Goal: Task Accomplishment & Management: Complete application form

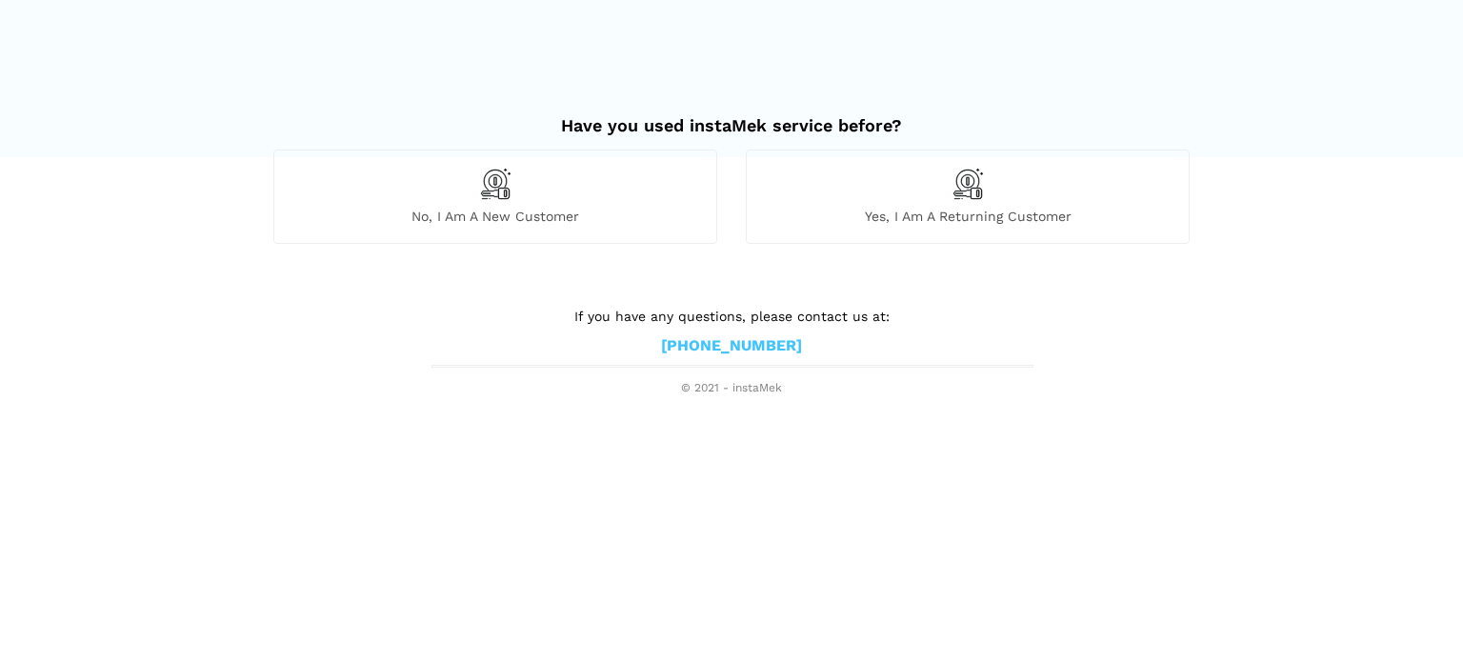
click at [507, 212] on span "No, I am a new customer" at bounding box center [495, 216] width 442 height 17
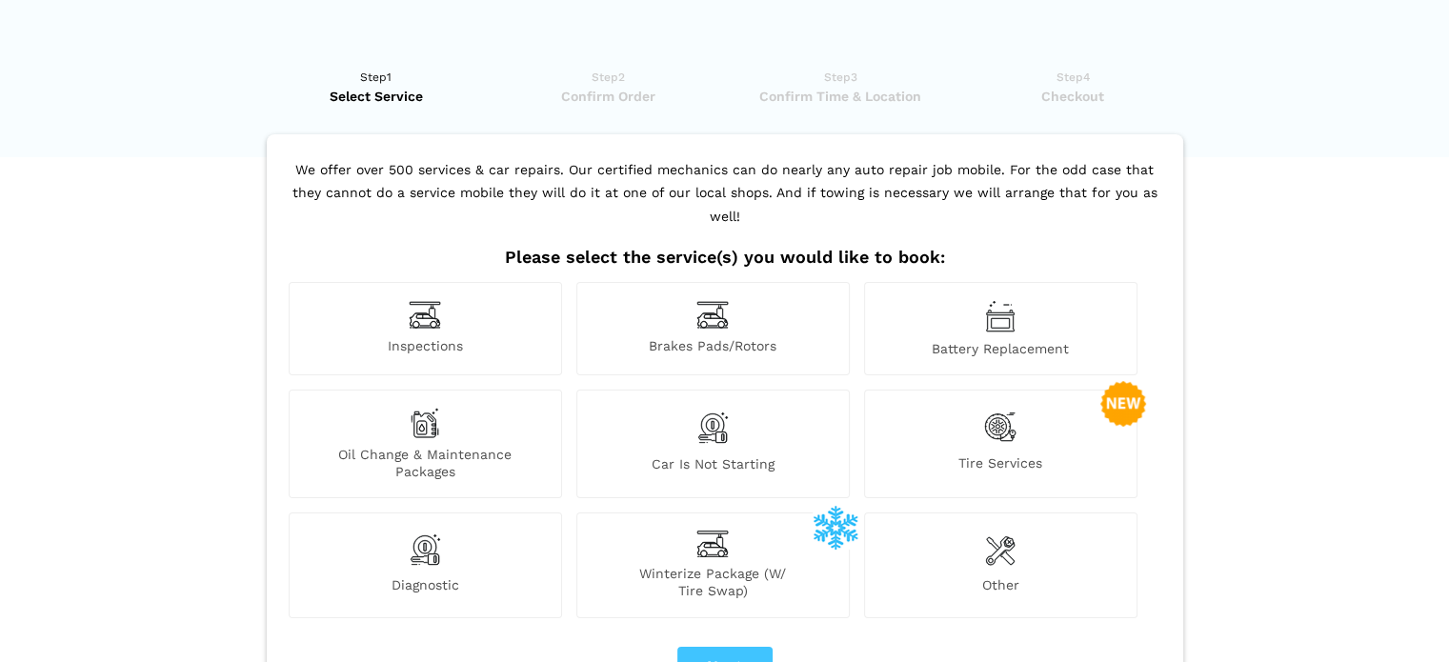
scroll to position [65, 0]
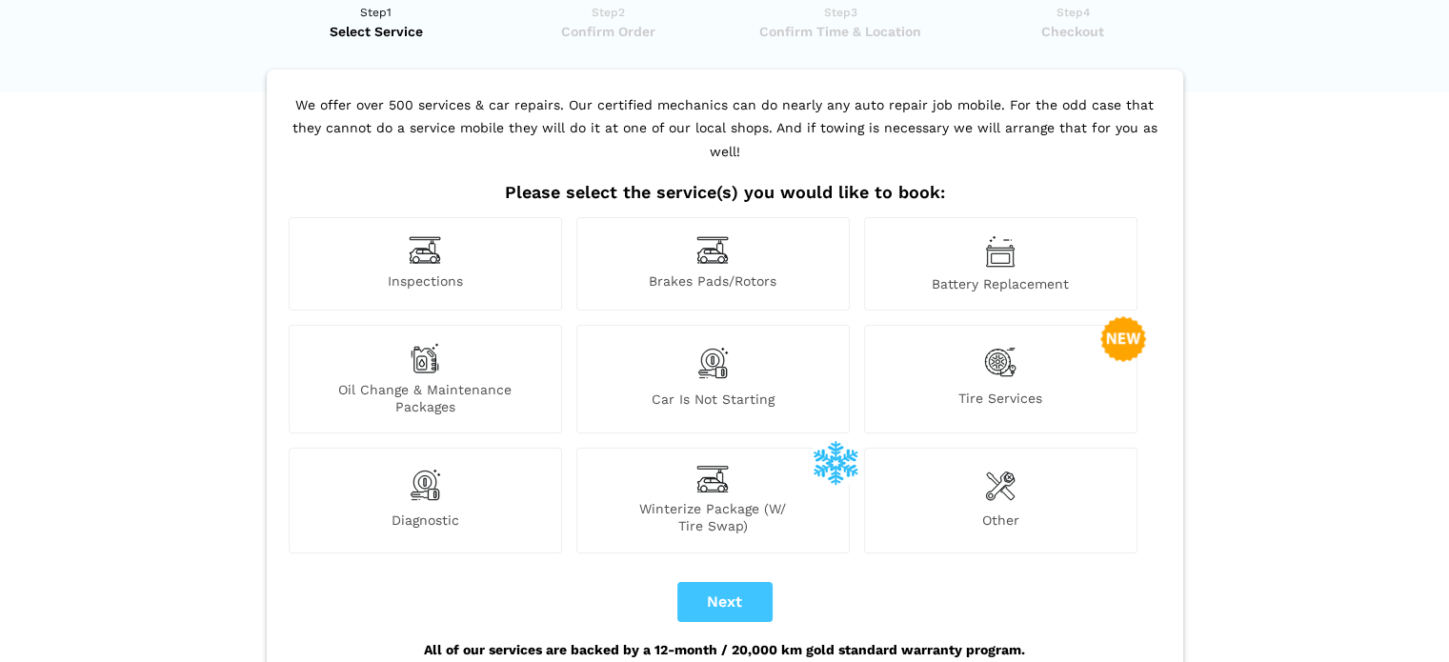
click at [922, 273] on div "Battery Replacement" at bounding box center [1000, 263] width 273 height 93
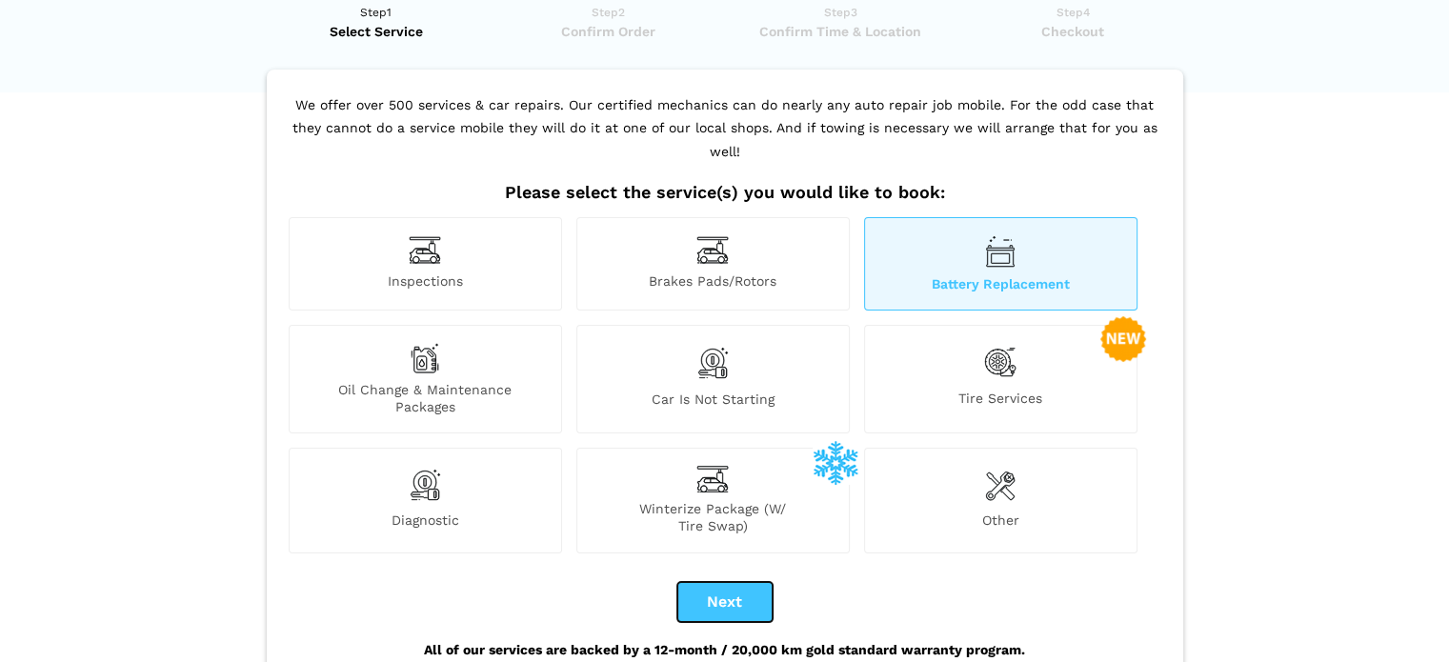
click at [703, 582] on button "Next" at bounding box center [724, 602] width 95 height 40
checkbox input "true"
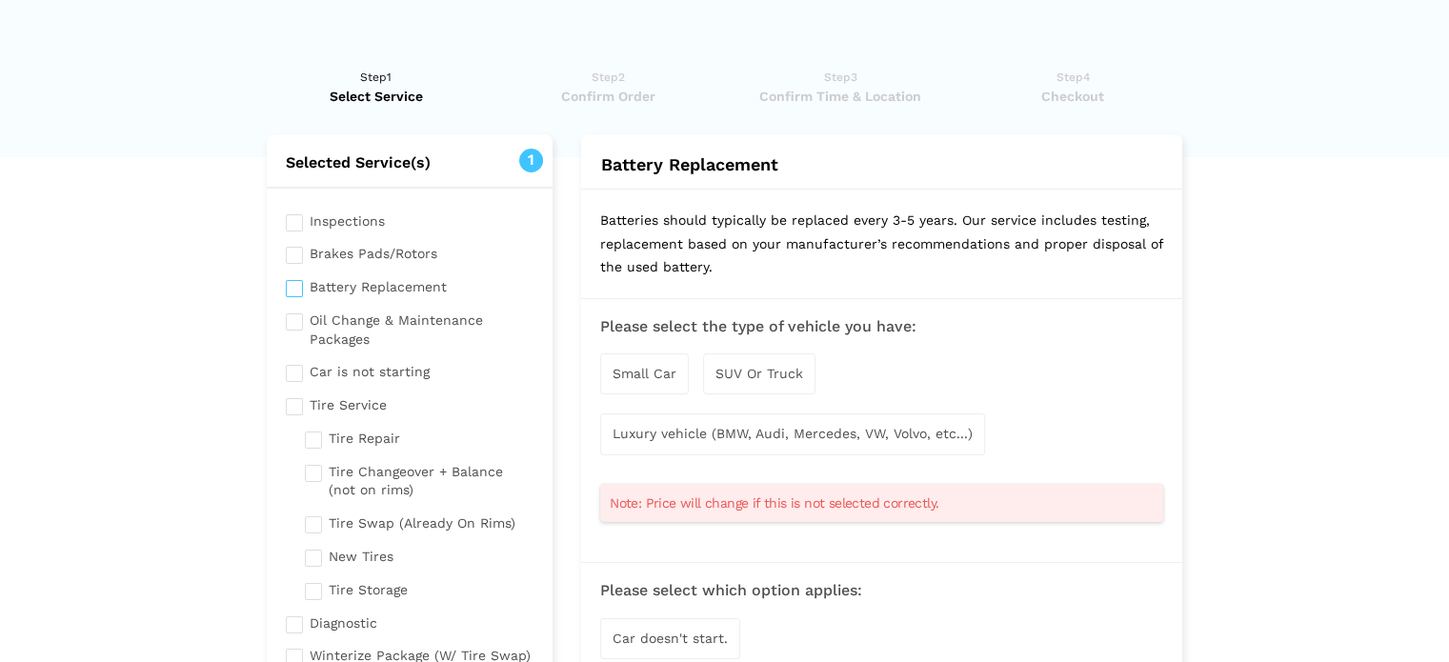
scroll to position [0, 0]
click at [657, 367] on span "Small Car" at bounding box center [645, 373] width 64 height 15
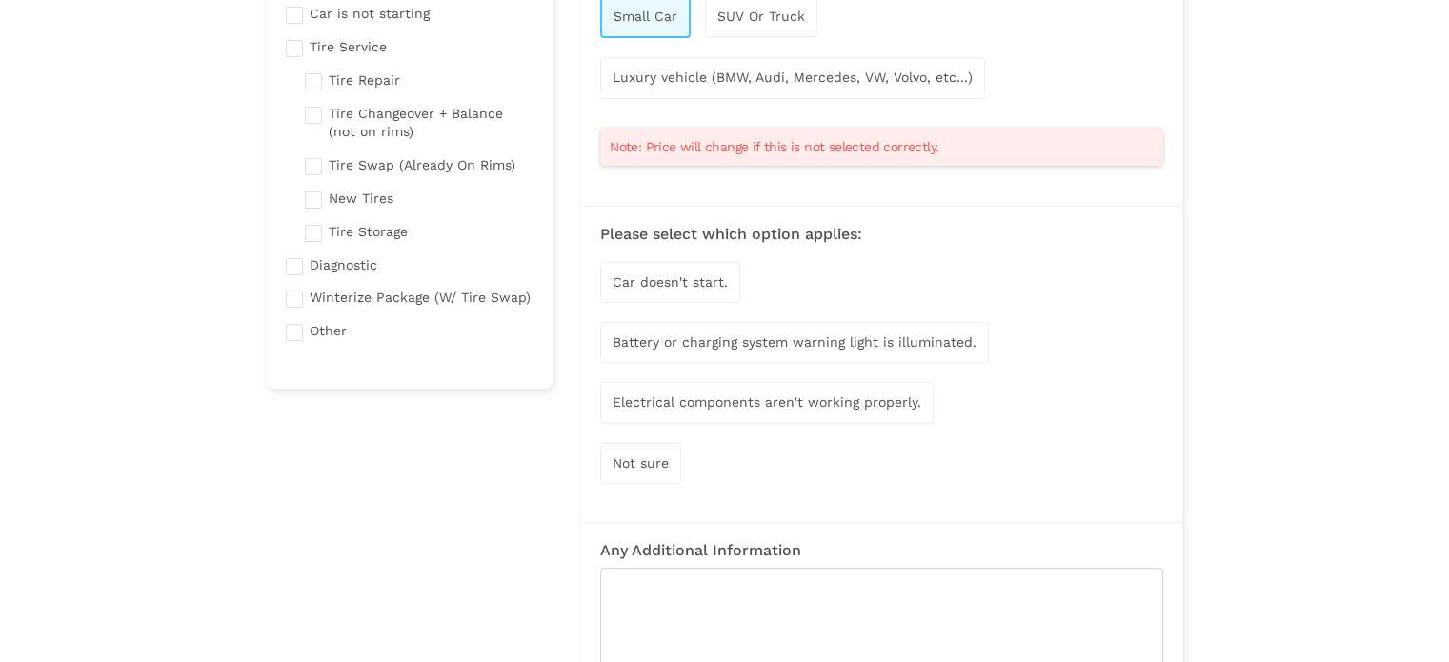
scroll to position [472, 0]
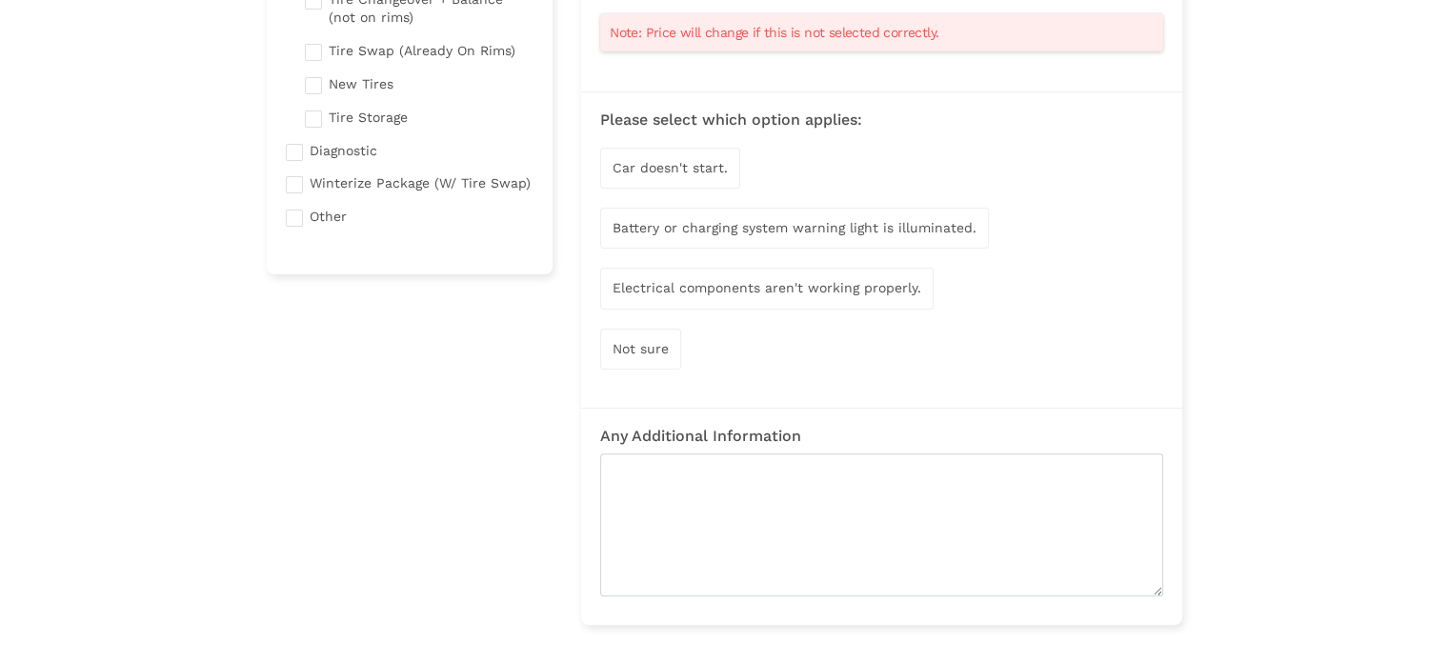
click at [661, 344] on span "Not sure" at bounding box center [641, 348] width 56 height 15
click at [697, 173] on div "Car doesn't start." at bounding box center [670, 168] width 140 height 41
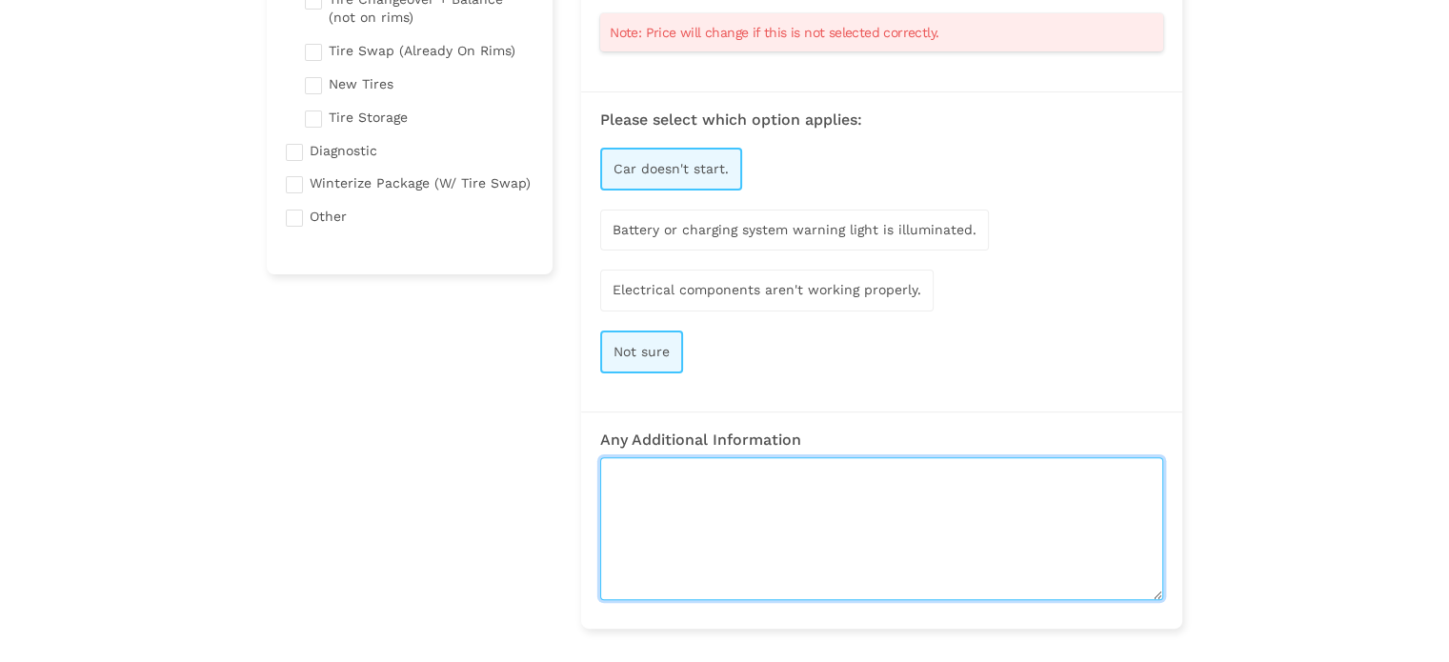
click at [732, 480] on textarea at bounding box center [881, 528] width 563 height 143
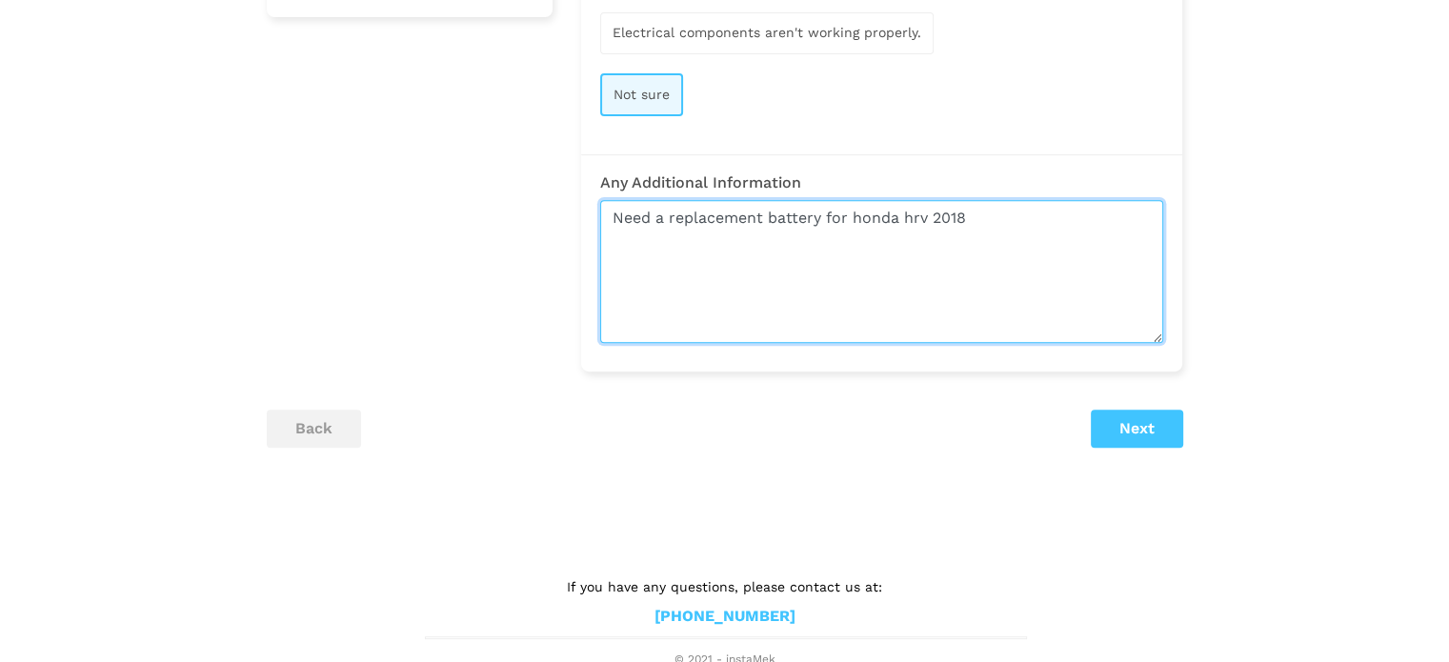
type textarea "Need a replacement battery for honda hrv 2018"
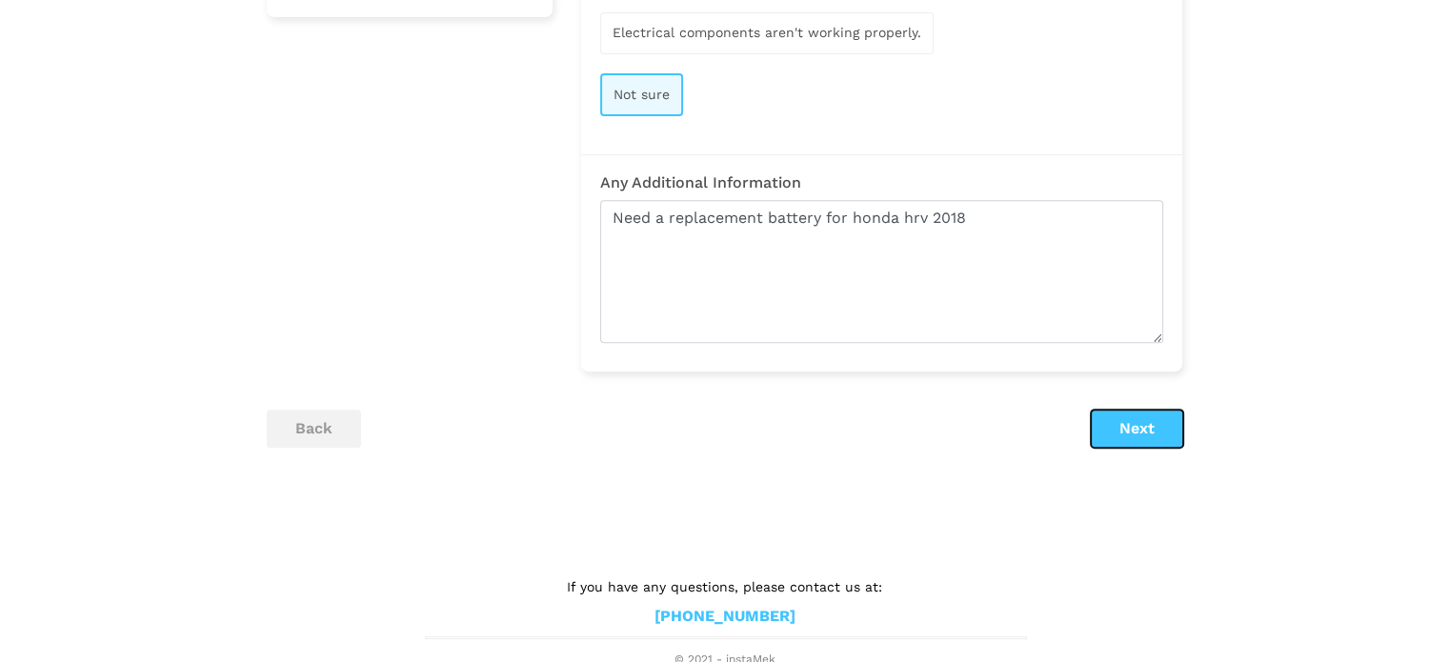
click at [1132, 430] on button "Next" at bounding box center [1137, 429] width 92 height 38
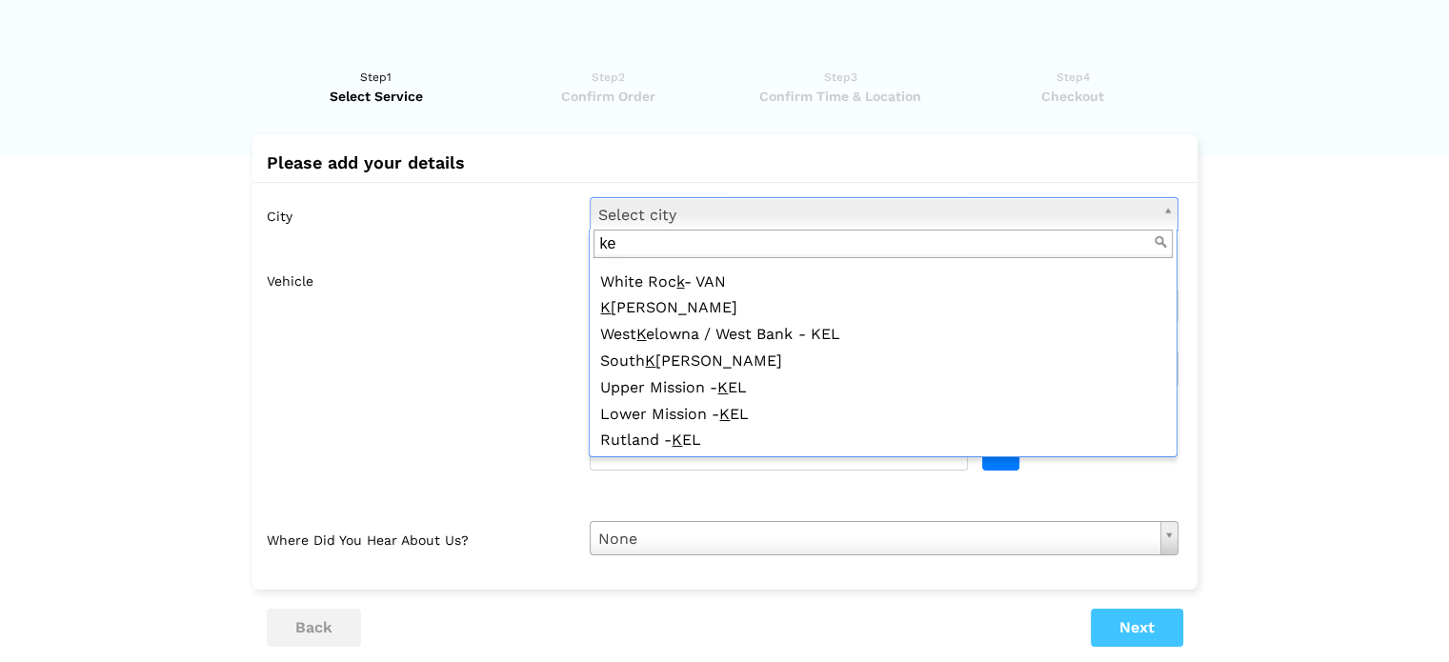
scroll to position [0, 0]
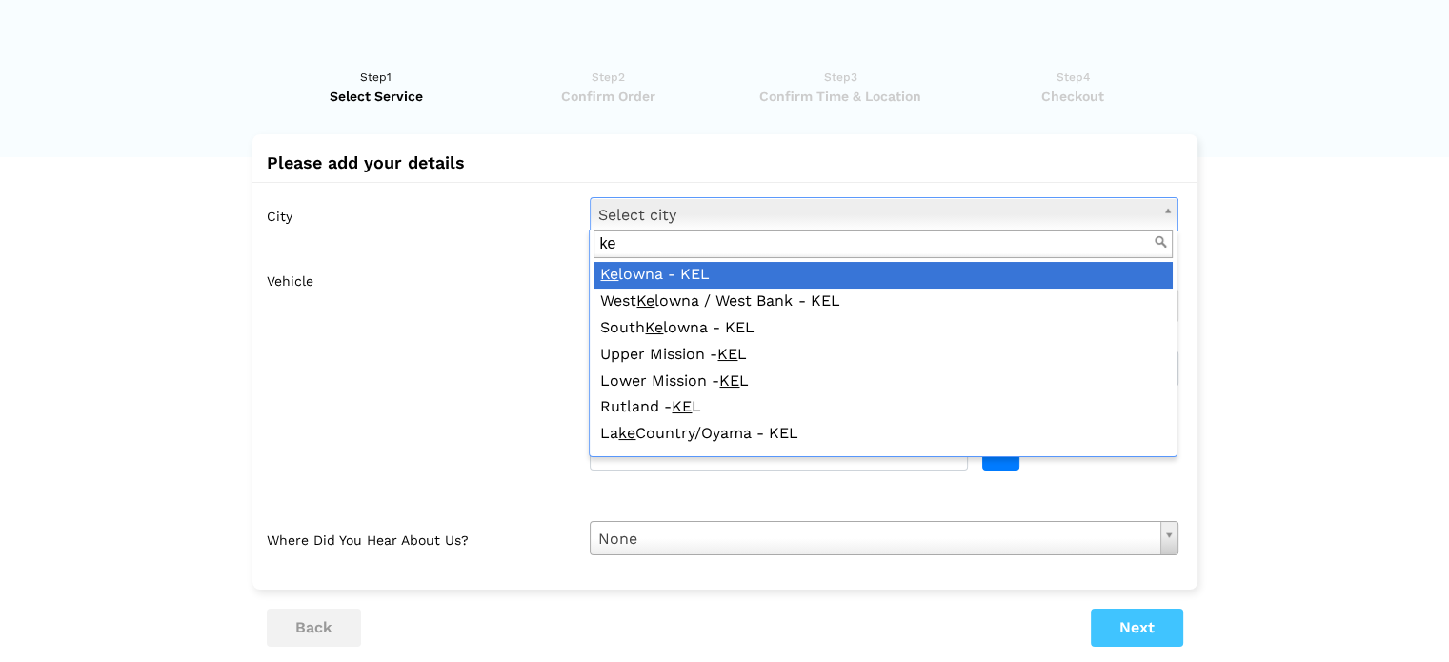
type input "ke"
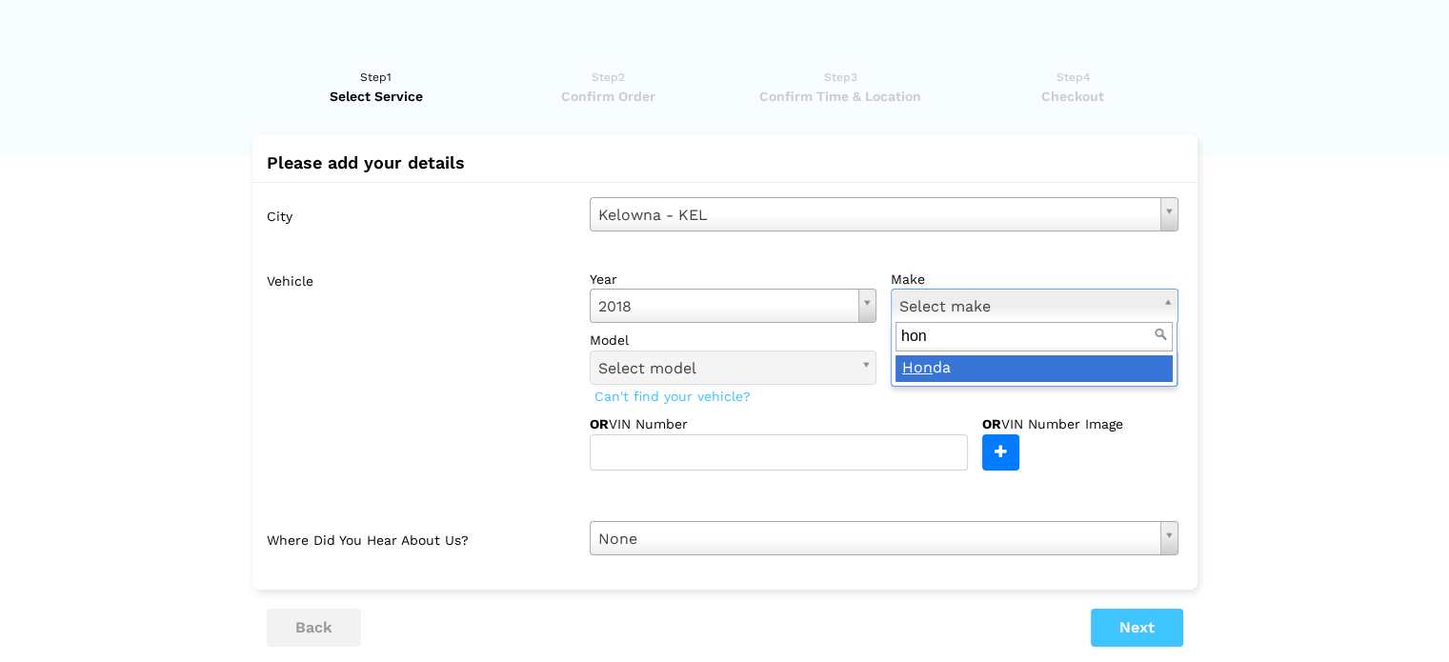
type input "hon"
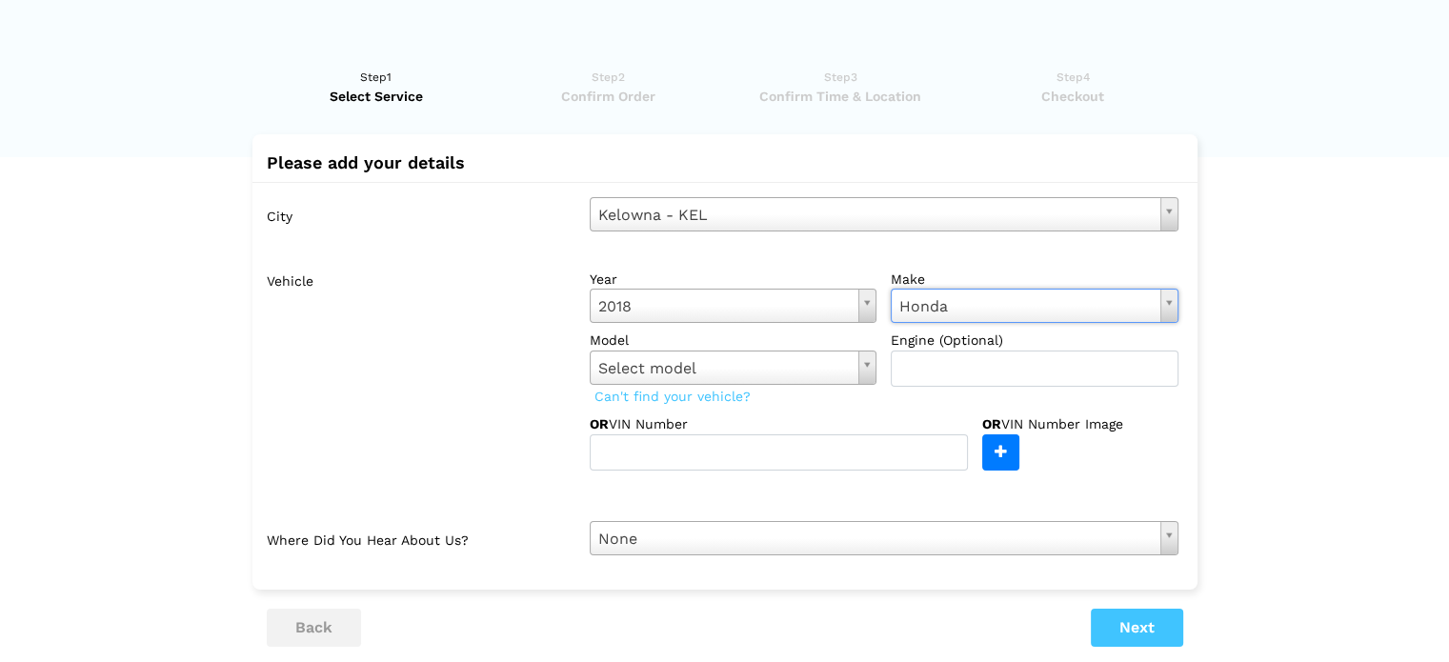
scroll to position [158, 0]
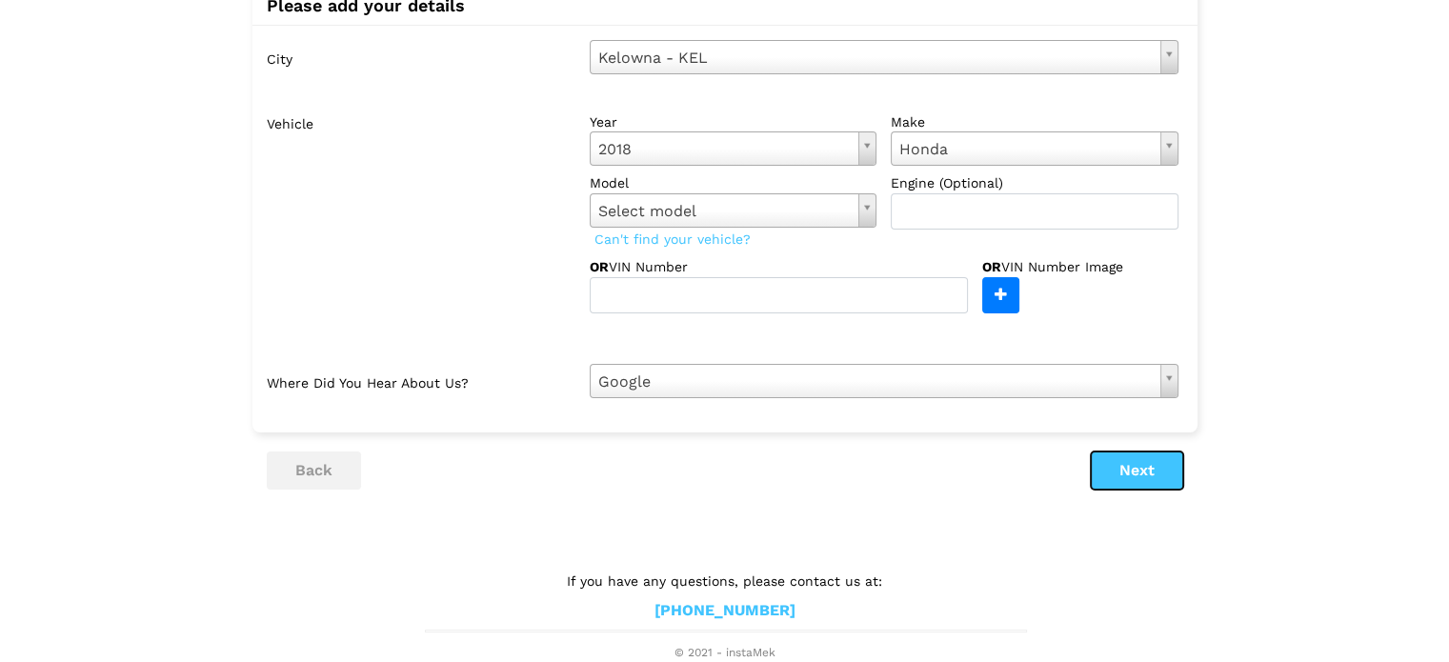
click at [1154, 470] on button "Next" at bounding box center [1137, 471] width 92 height 38
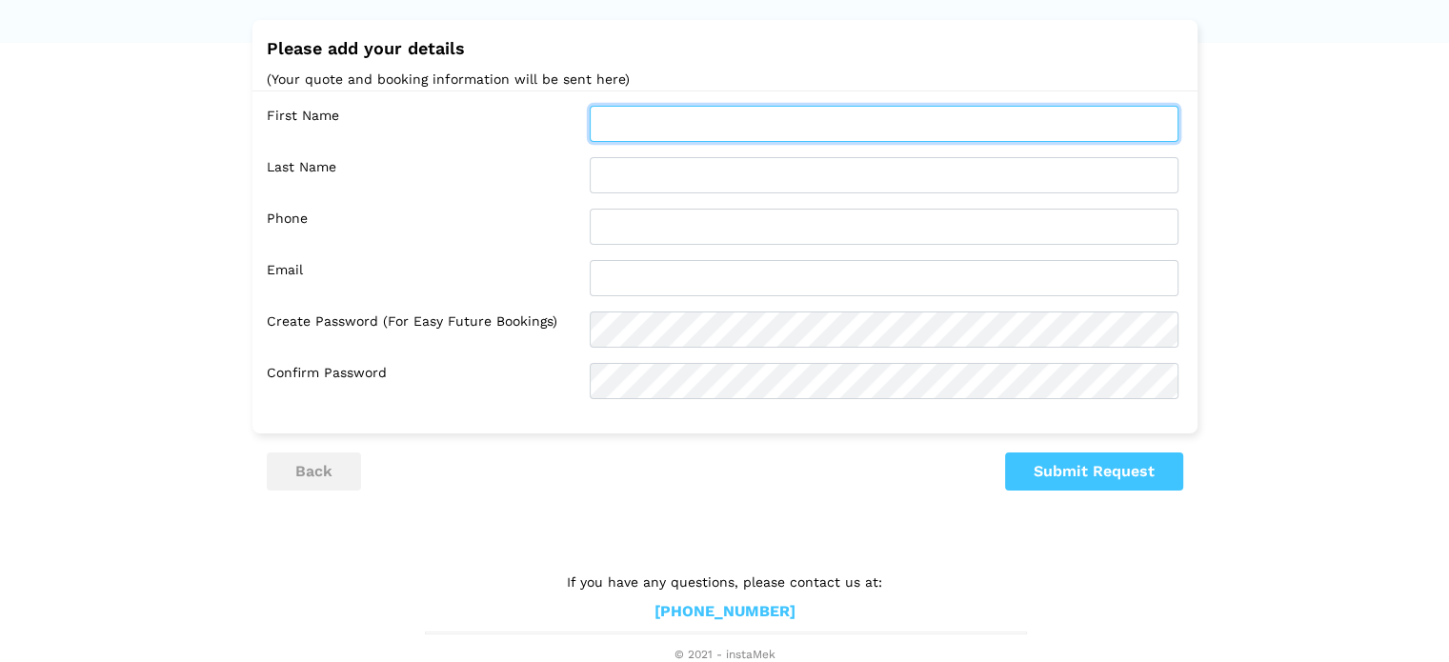
click at [686, 125] on input "text" at bounding box center [884, 124] width 589 height 36
type input "[PERSON_NAME]"
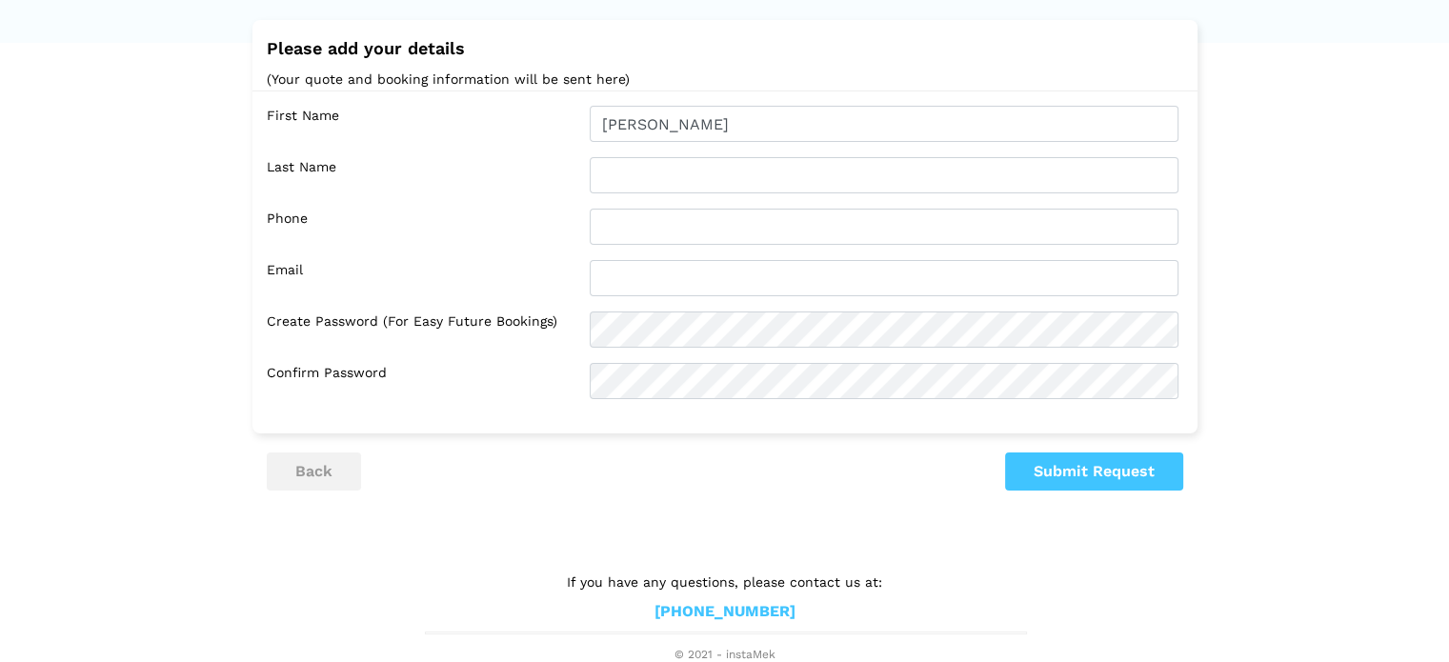
type input "[GEOGRAPHIC_DATA]"
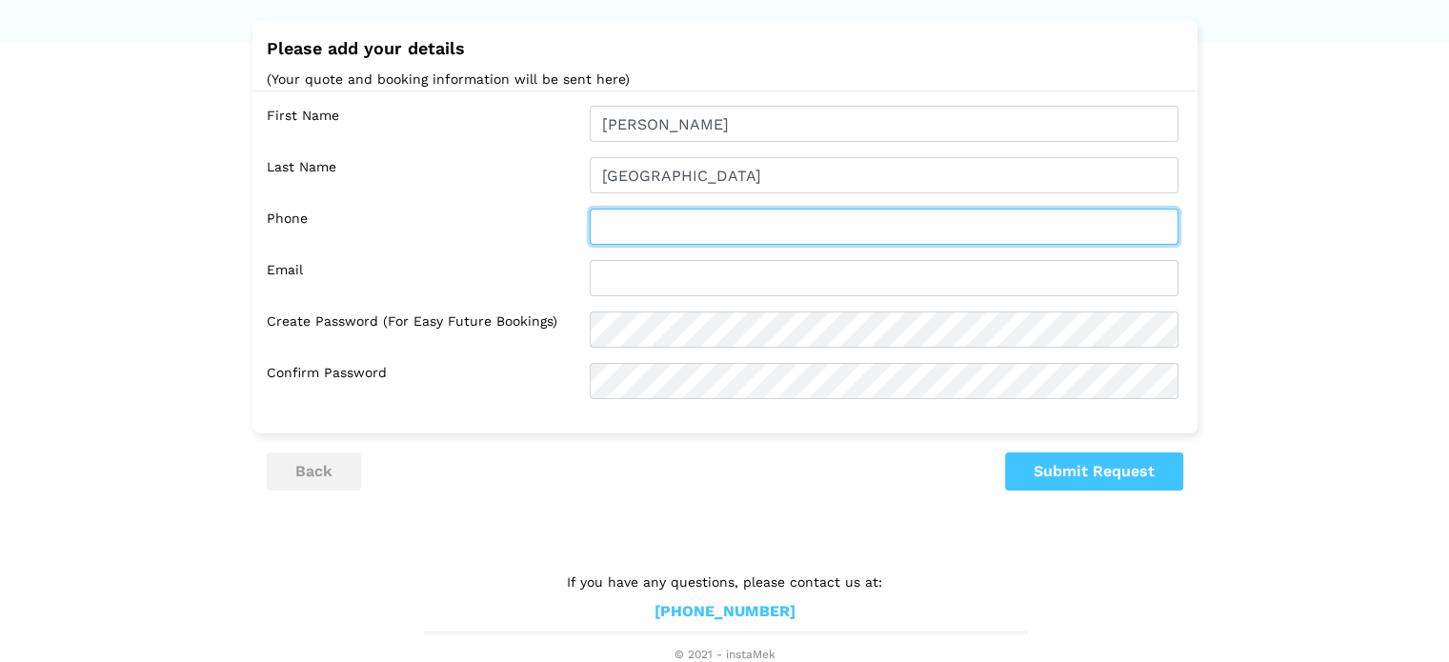
type input "6475190232"
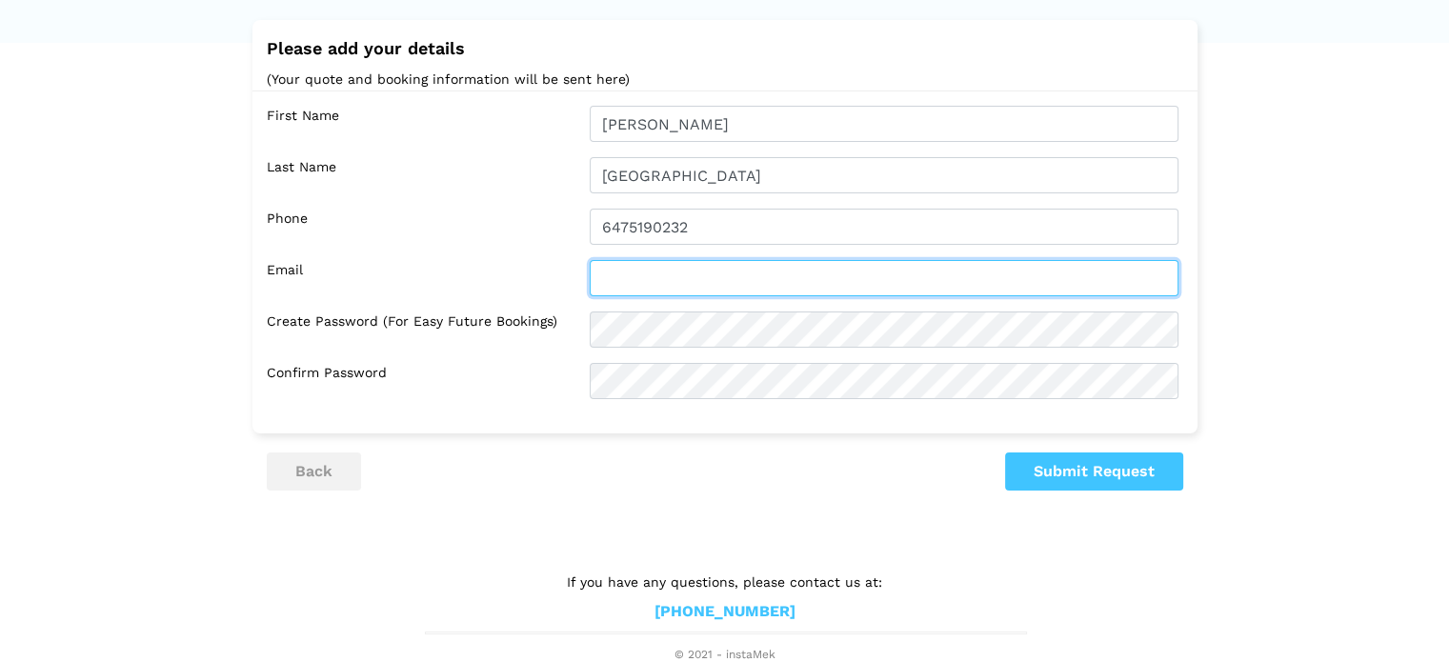
type input "[EMAIL_ADDRESS][DOMAIN_NAME]"
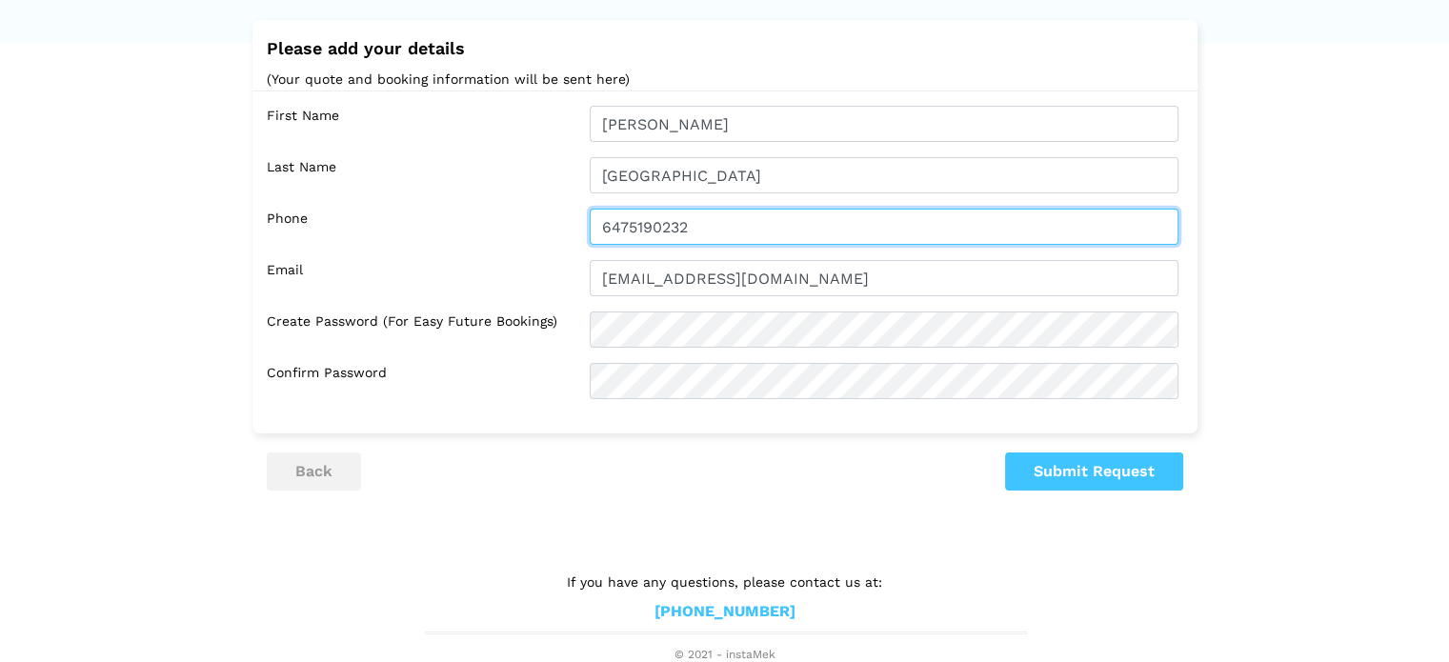
drag, startPoint x: 709, startPoint y: 235, endPoint x: 468, endPoint y: 211, distance: 242.2
click at [468, 211] on div "Phone 6475190232" at bounding box center [730, 227] width 926 height 36
type input "4372274840"
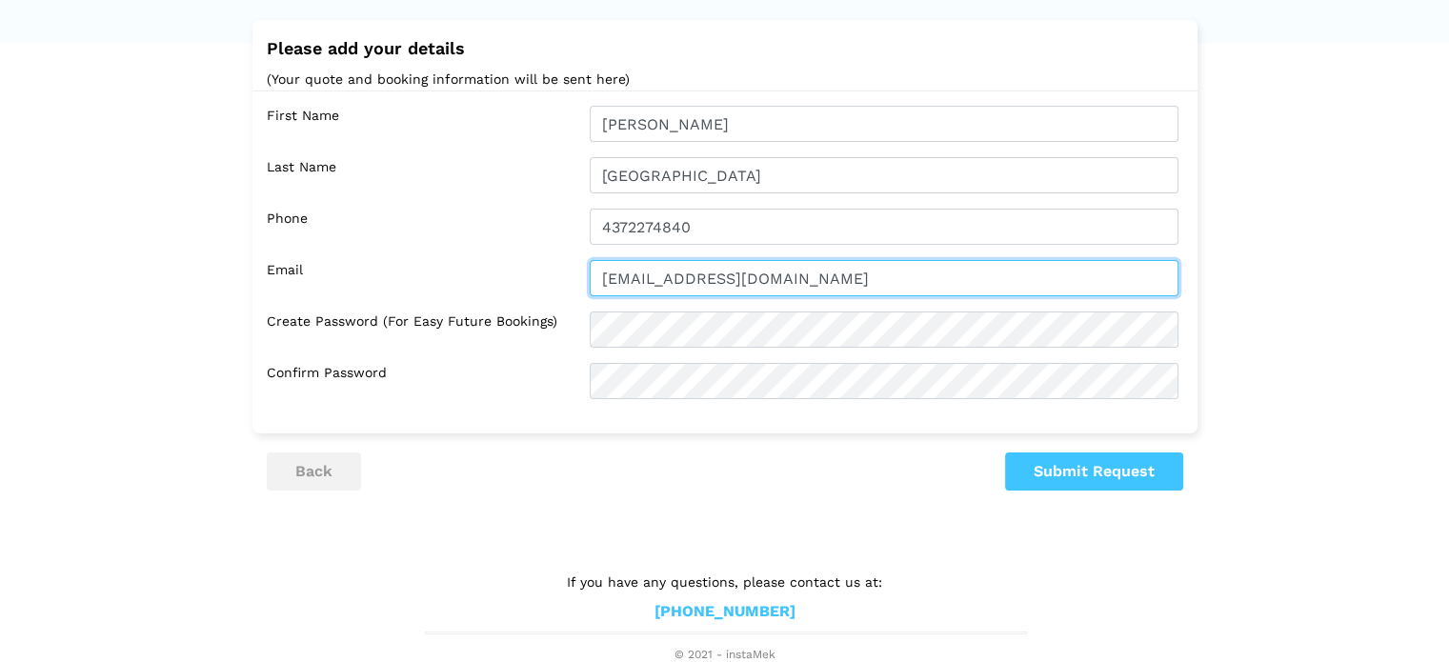
type input "[EMAIL_ADDRESS][DOMAIN_NAME]"
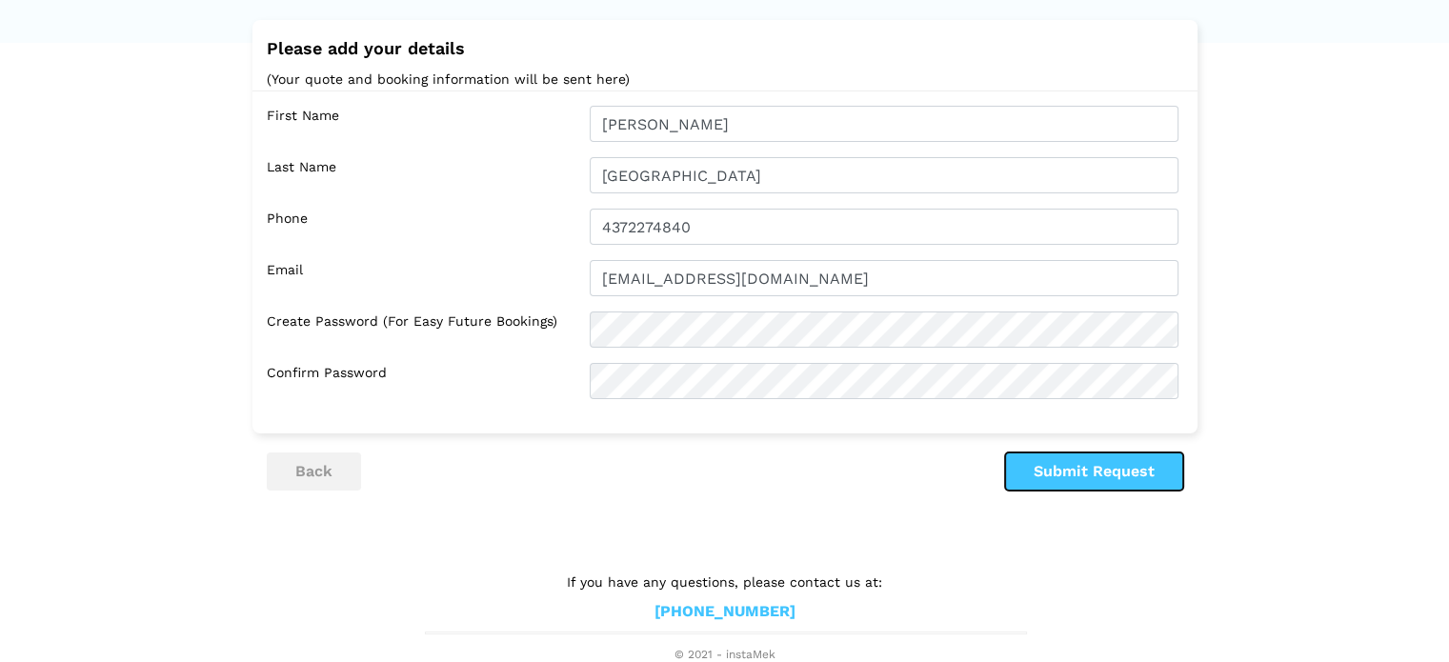
click at [1056, 464] on button "Submit Request" at bounding box center [1094, 471] width 178 height 38
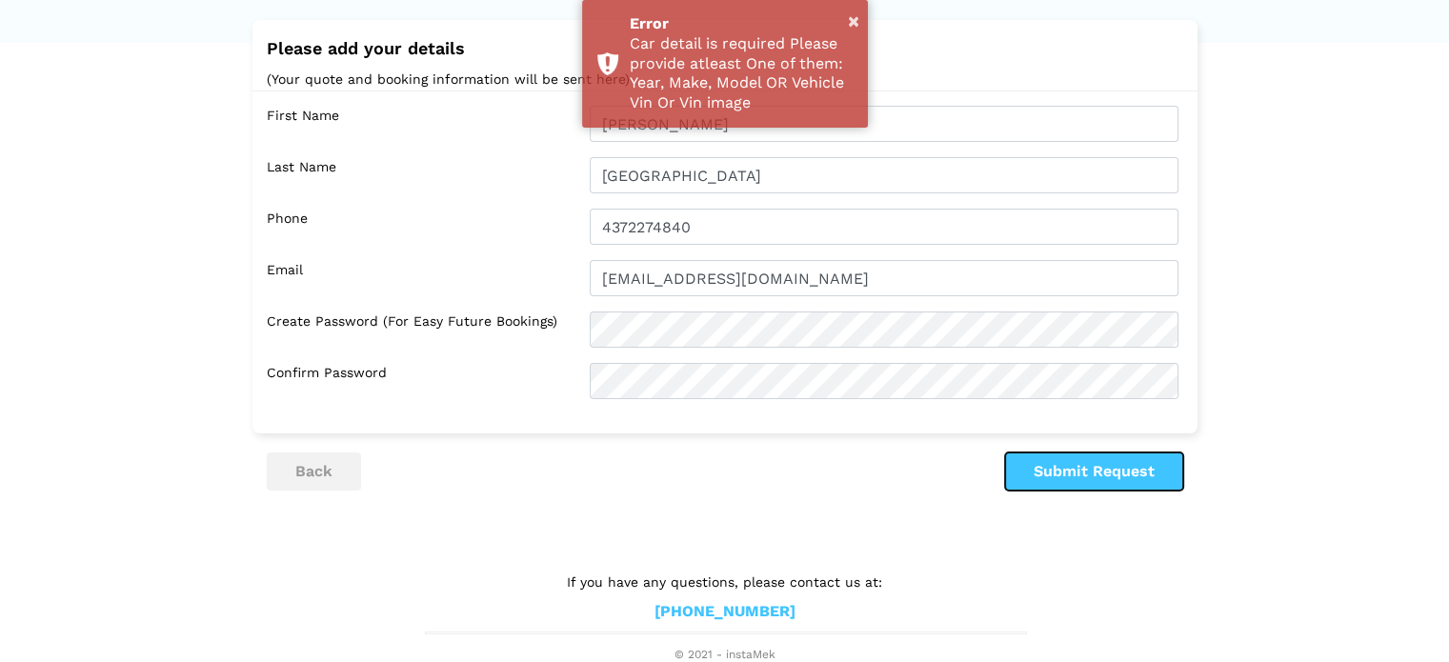
scroll to position [0, 0]
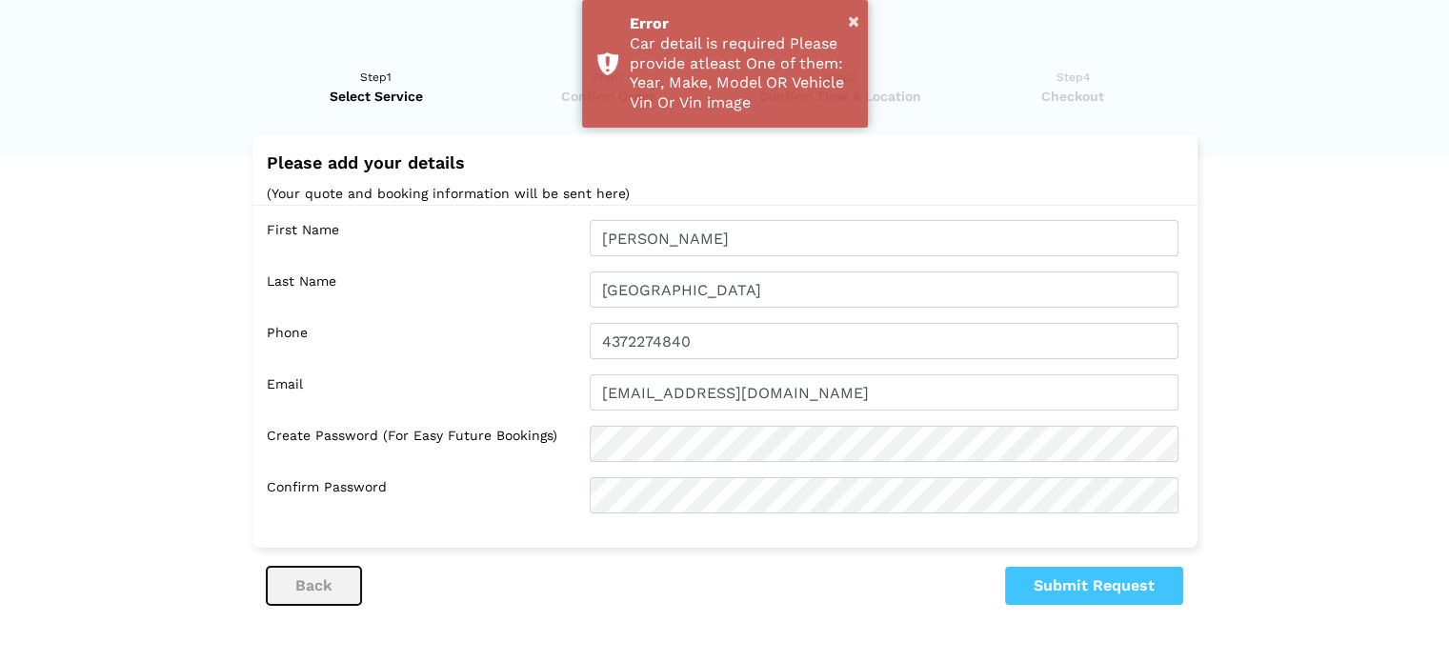
click at [315, 583] on button "back" at bounding box center [314, 586] width 94 height 38
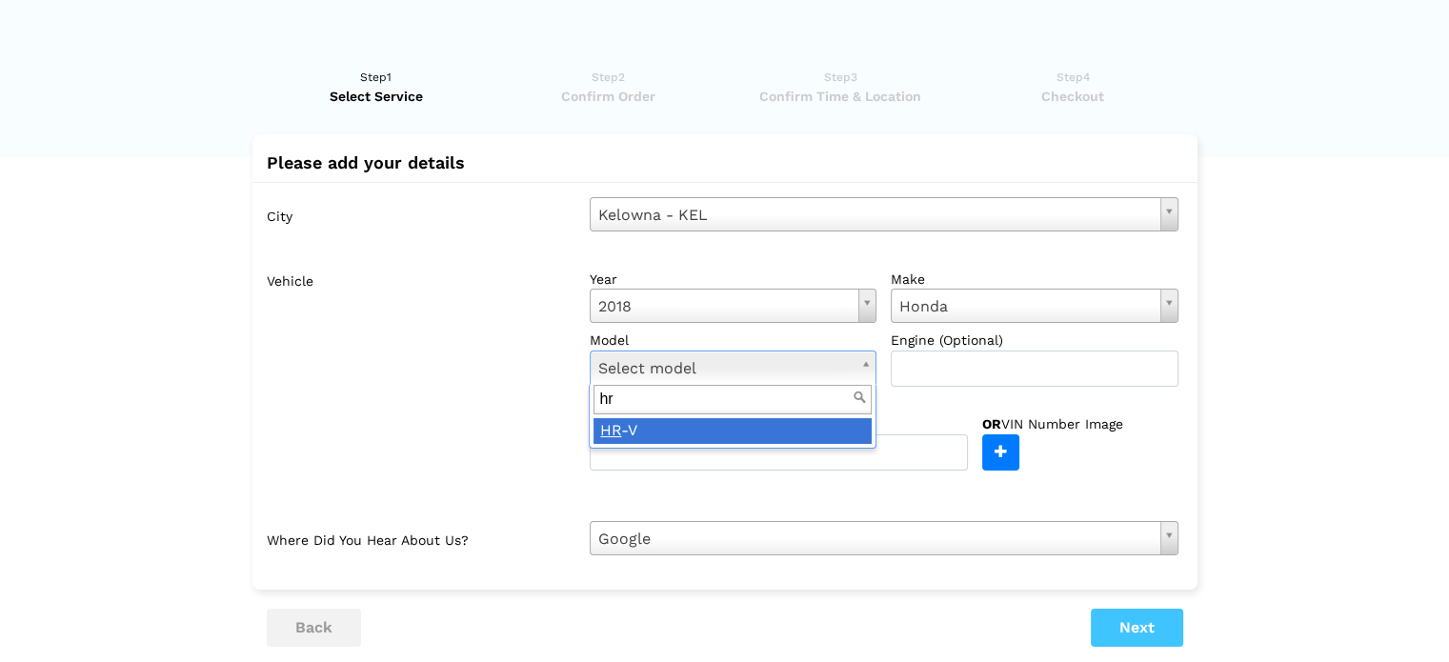
type input "hr"
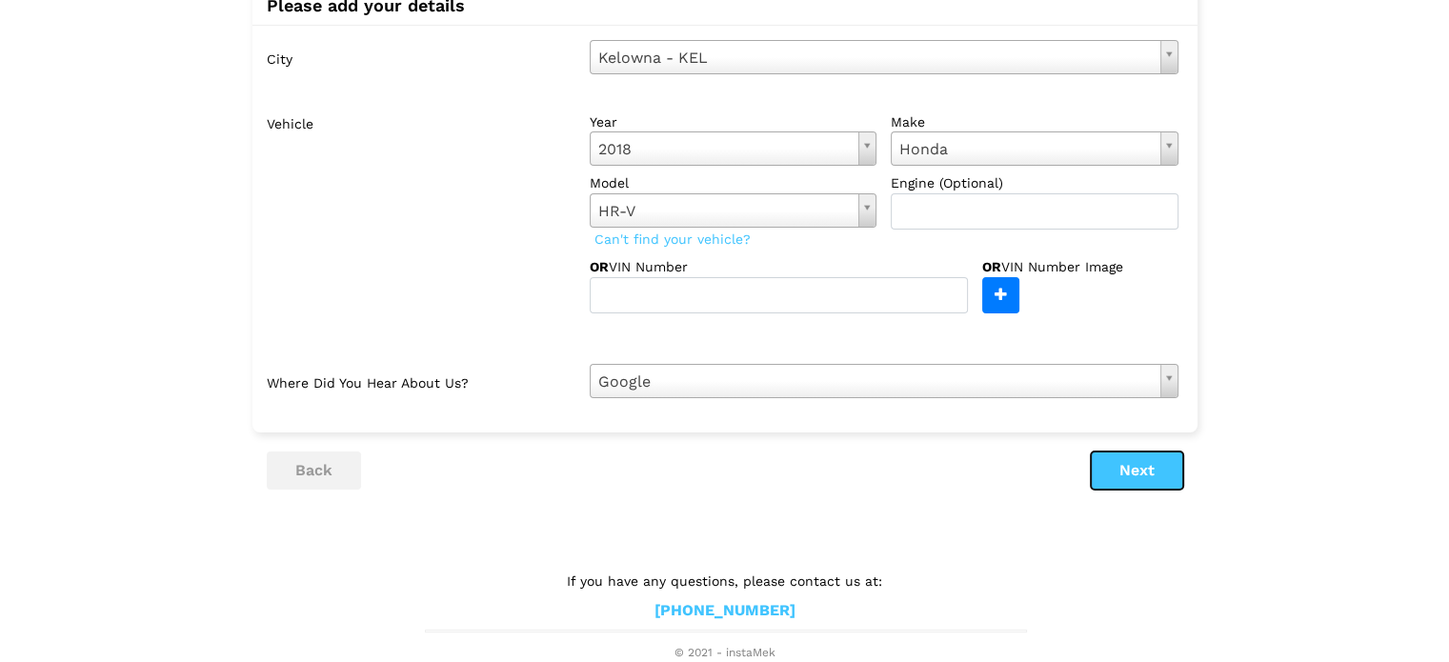
click at [1120, 479] on button "Next" at bounding box center [1137, 471] width 92 height 38
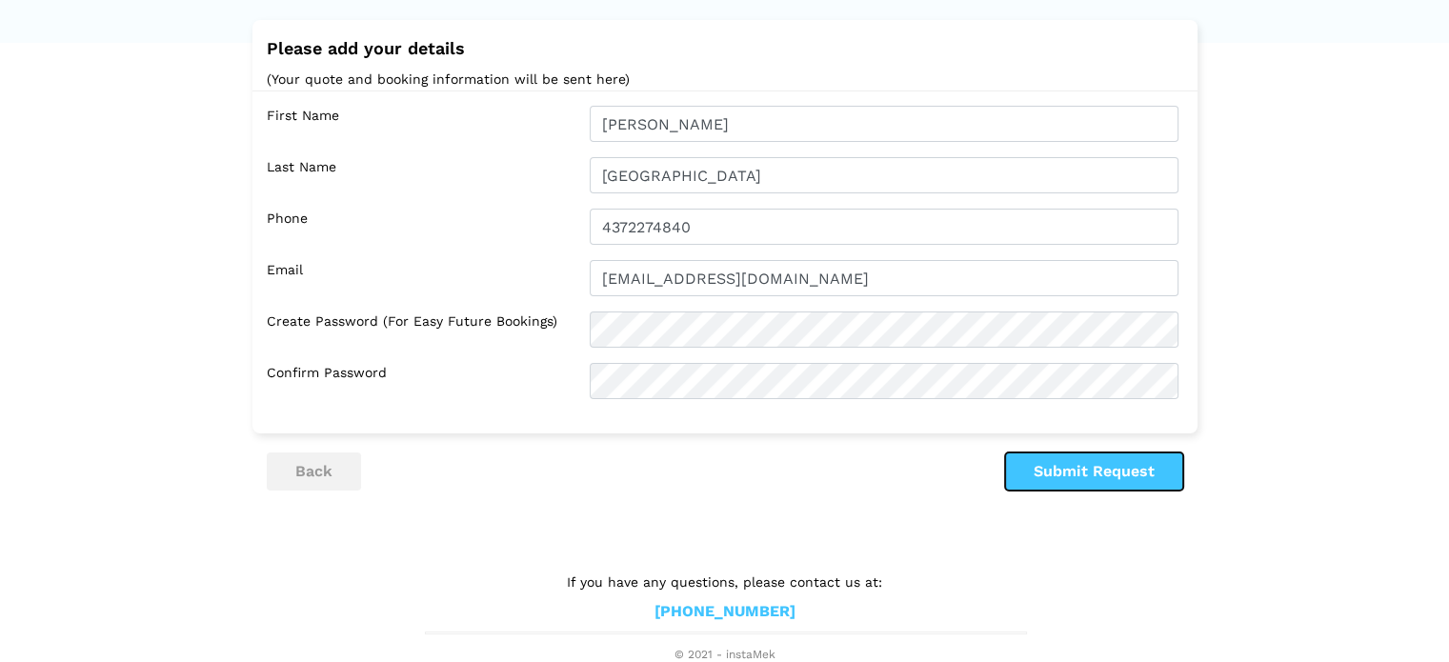
click at [1120, 474] on button "Submit Request" at bounding box center [1094, 471] width 178 height 38
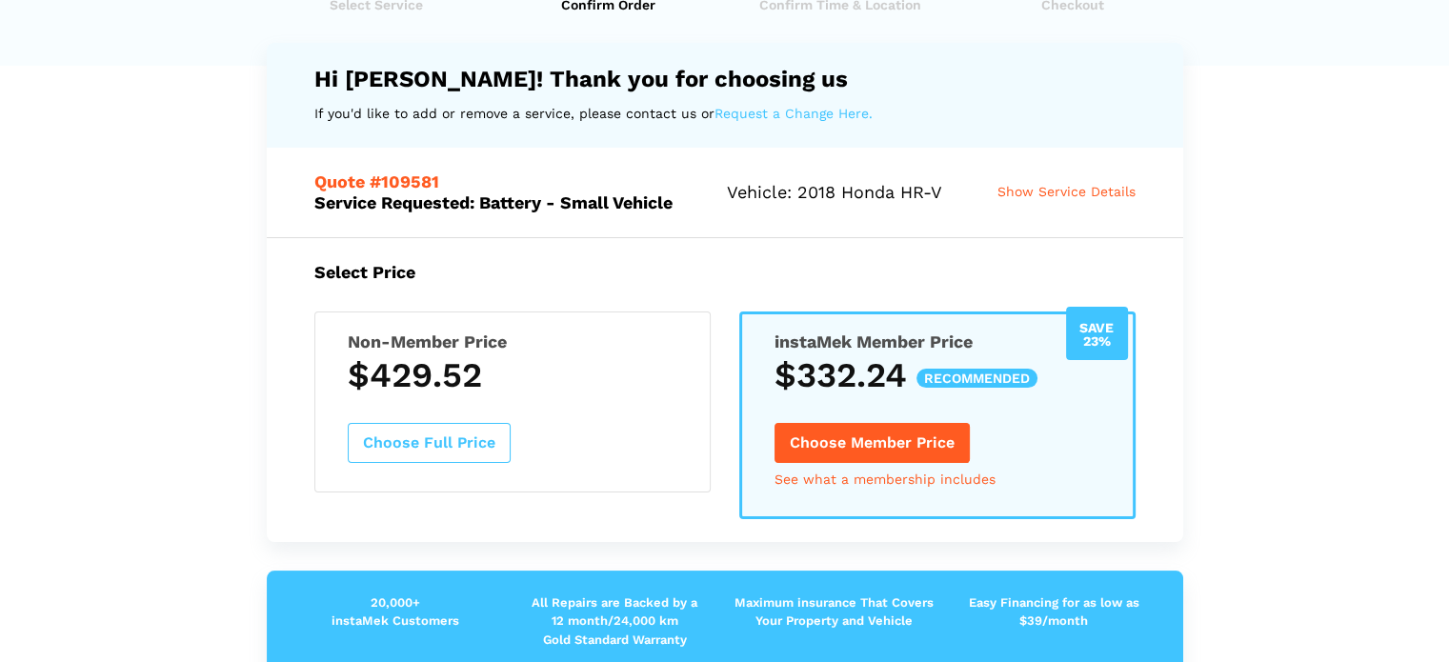
scroll to position [101, 0]
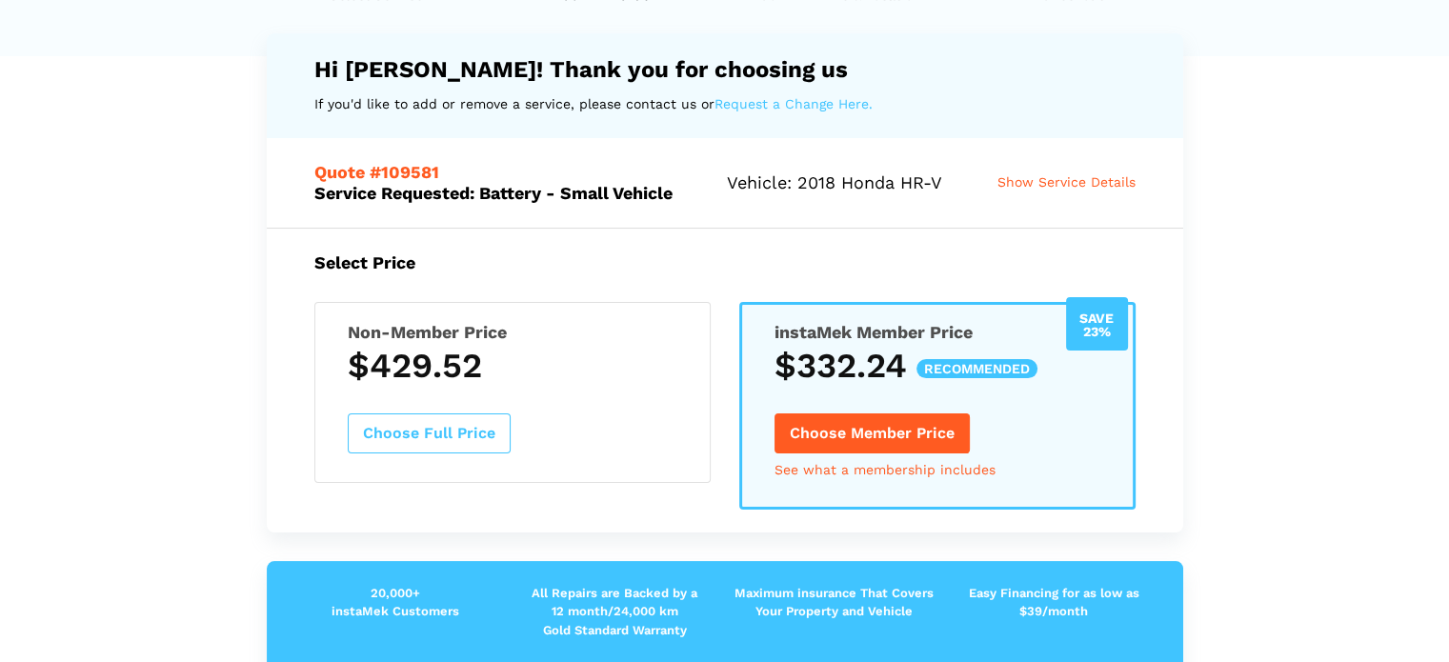
click at [935, 456] on div "Save 23% instaMek Member Price $332.24 recommended Choose Member Price See what…" at bounding box center [937, 406] width 396 height 208
click at [922, 465] on link "See what a membership includes" at bounding box center [884, 469] width 221 height 13
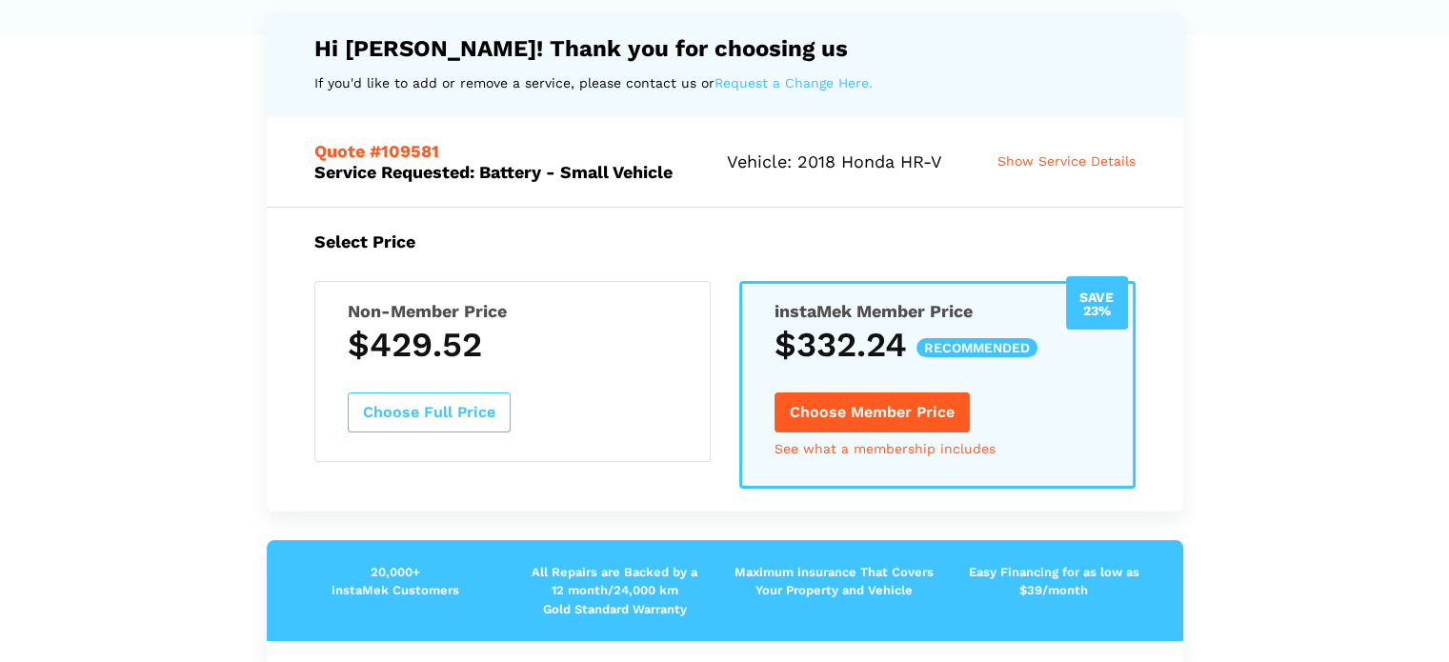
scroll to position [118, 0]
